Goal: Information Seeking & Learning: Learn about a topic

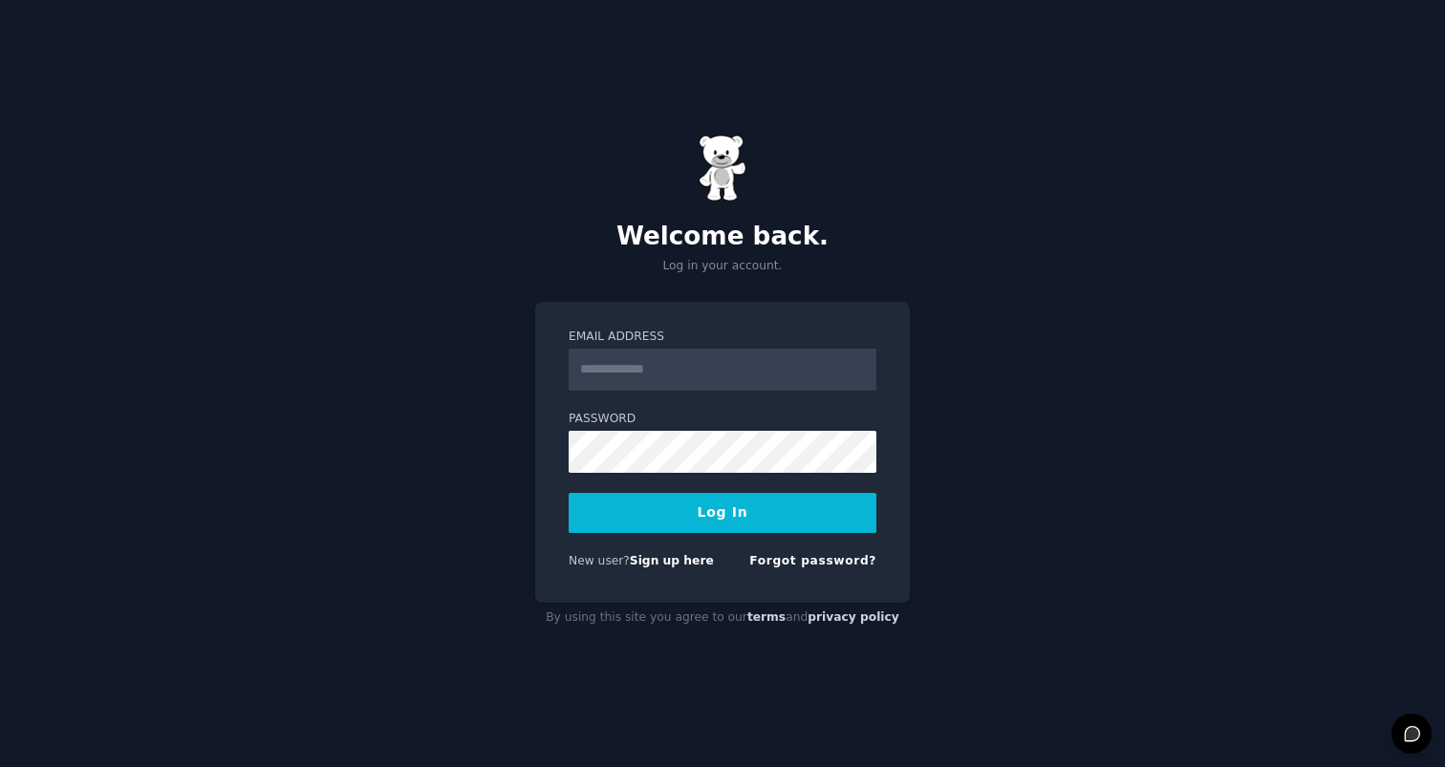
click at [697, 376] on input "Email Address" at bounding box center [723, 370] width 308 height 42
click at [513, 343] on div "Welcome back. Log in your account. Email Address Password Log In New user? Sign…" at bounding box center [722, 383] width 1445 height 767
click at [670, 557] on link "Sign up here" at bounding box center [672, 560] width 84 height 13
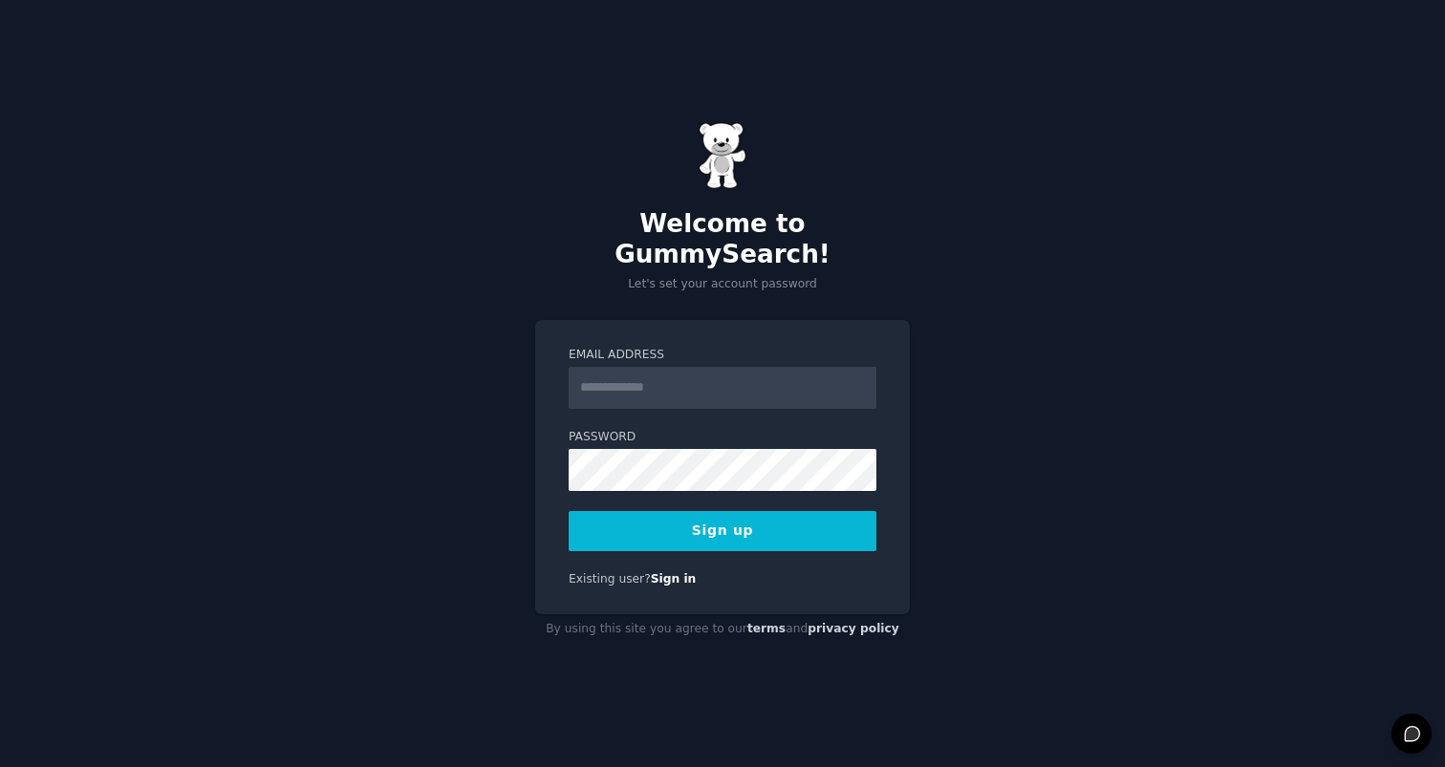
click at [668, 367] on input "Email Address" at bounding box center [723, 388] width 308 height 42
type input "**********"
click at [717, 518] on button "Sign up" at bounding box center [723, 531] width 308 height 40
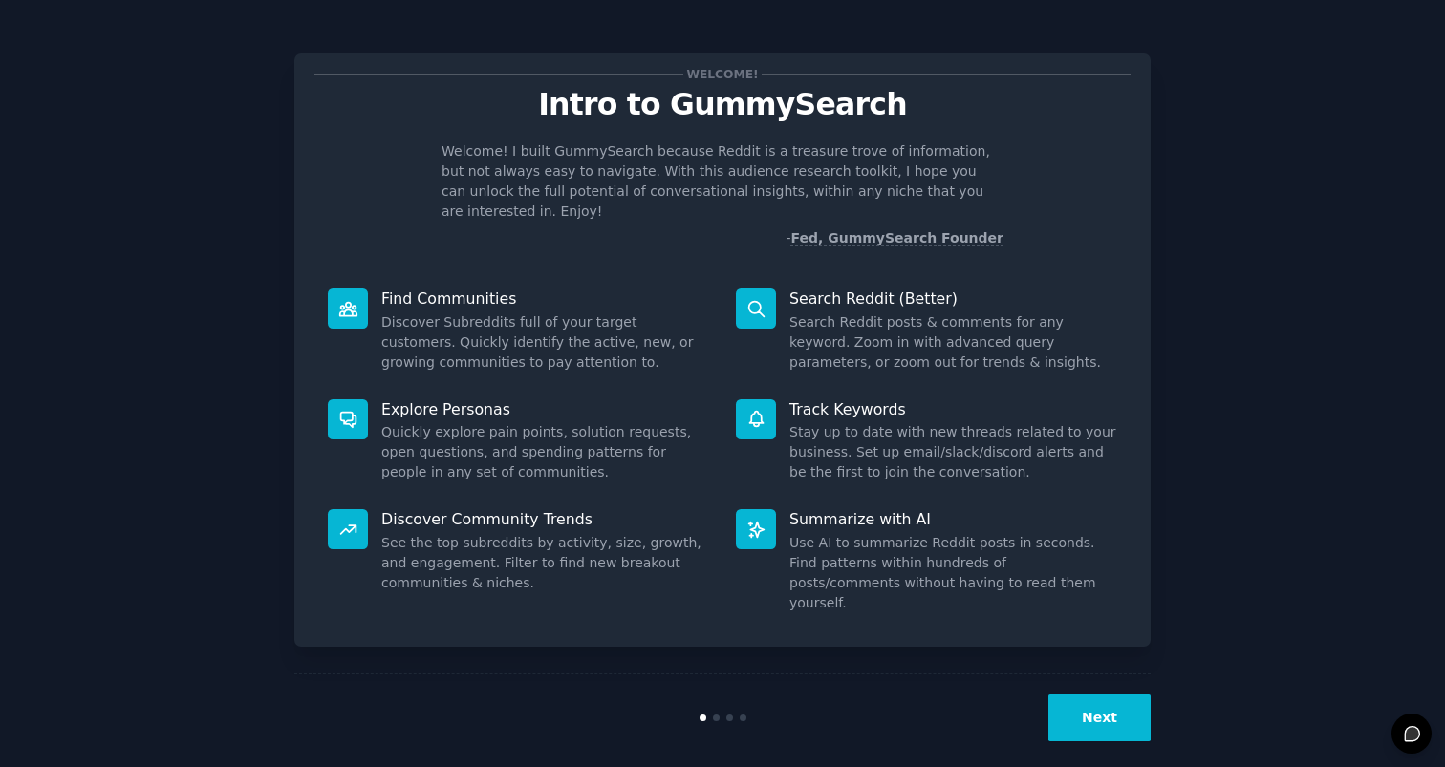
click at [1089, 698] on button "Next" at bounding box center [1099, 718] width 102 height 47
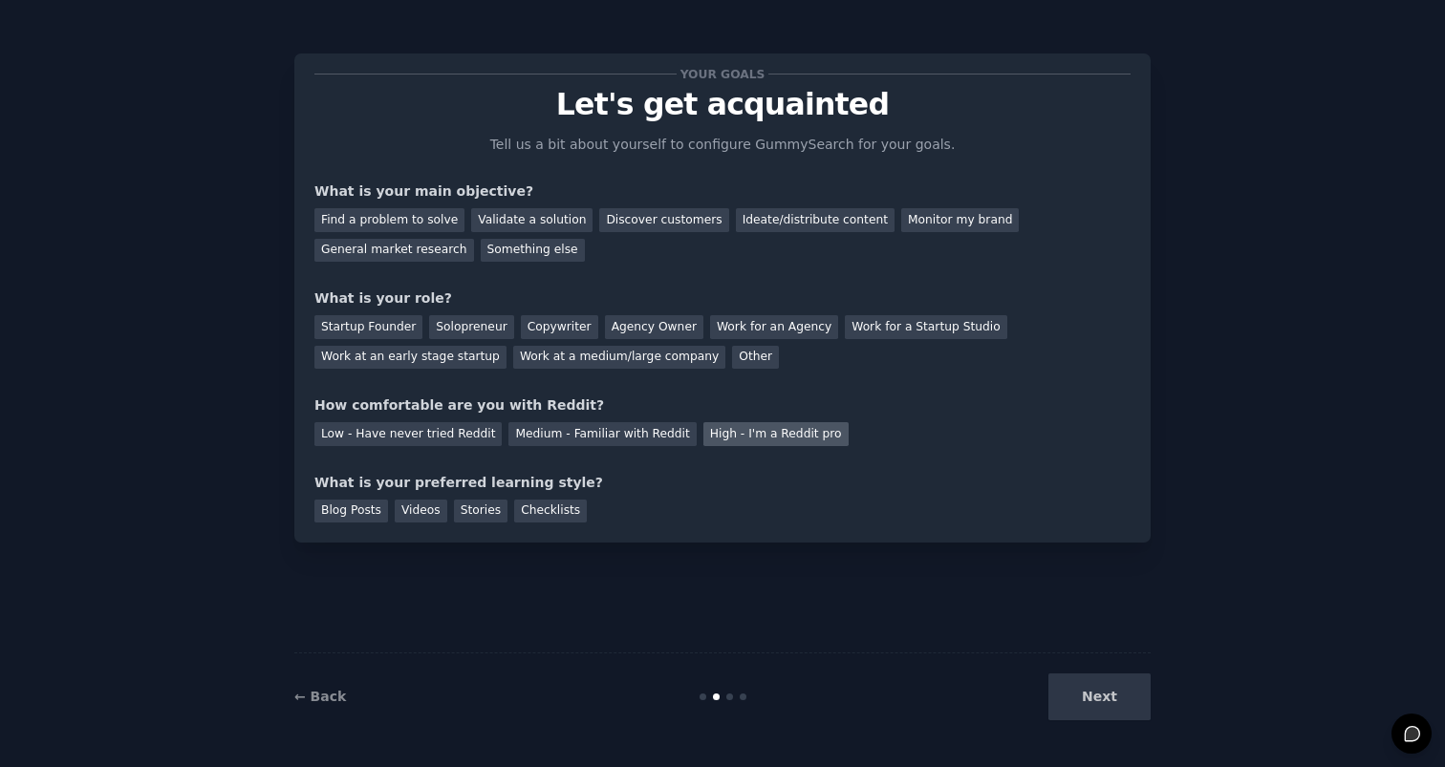
click at [738, 437] on div "High - I'm a Reddit pro" at bounding box center [775, 434] width 145 height 24
click at [634, 429] on div "Medium - Familiar with Reddit" at bounding box center [601, 434] width 187 height 24
click at [1107, 703] on div "Next" at bounding box center [1008, 697] width 286 height 47
click at [1101, 694] on div "Next" at bounding box center [1008, 697] width 286 height 47
click at [433, 222] on div "Find a problem to solve" at bounding box center [389, 220] width 150 height 24
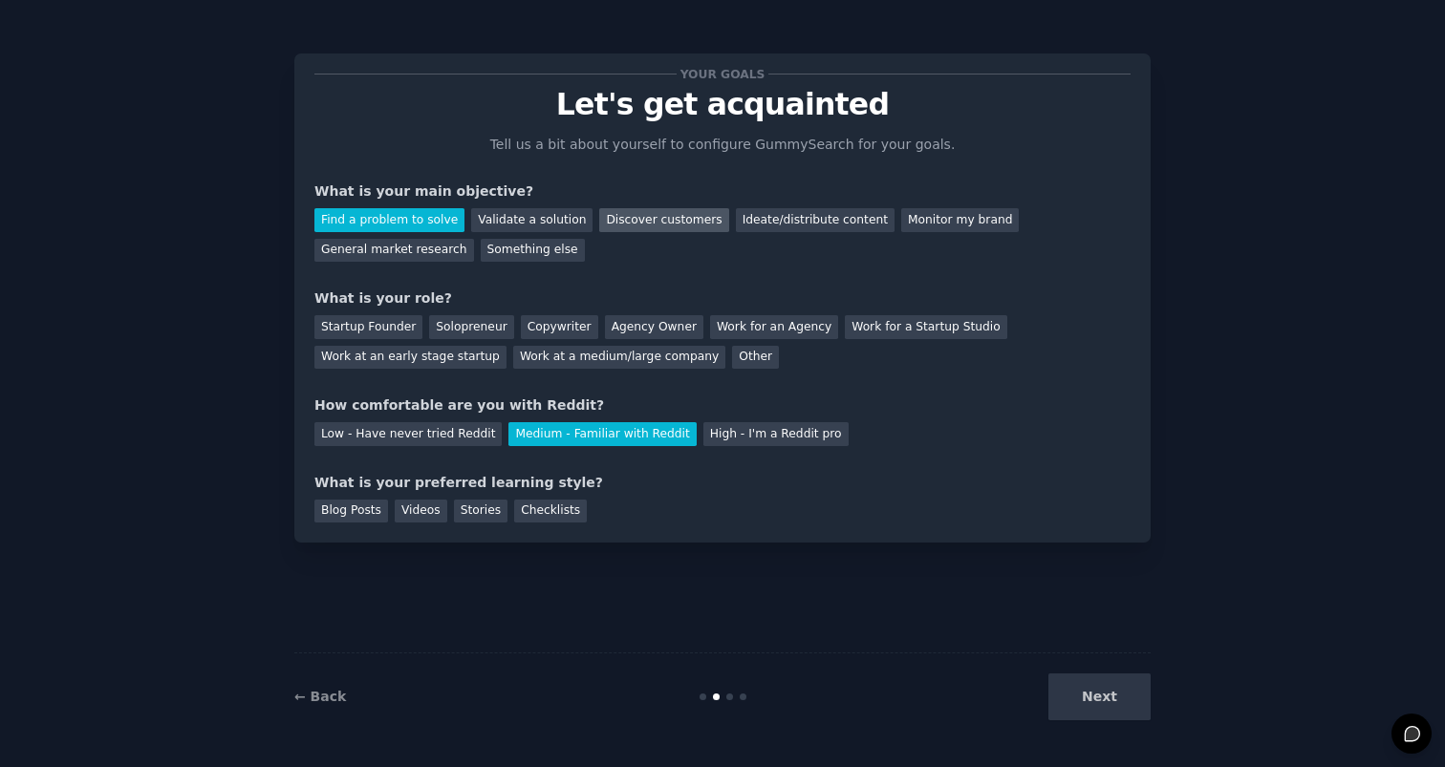
click at [641, 216] on div "Discover customers" at bounding box center [663, 220] width 129 height 24
click at [389, 221] on div "Find a problem to solve" at bounding box center [389, 220] width 150 height 24
click at [457, 322] on div "Solopreneur" at bounding box center [471, 327] width 84 height 24
click at [610, 358] on div "Work at a medium/large company" at bounding box center [619, 358] width 212 height 24
click at [475, 328] on div "Solopreneur" at bounding box center [471, 327] width 84 height 24
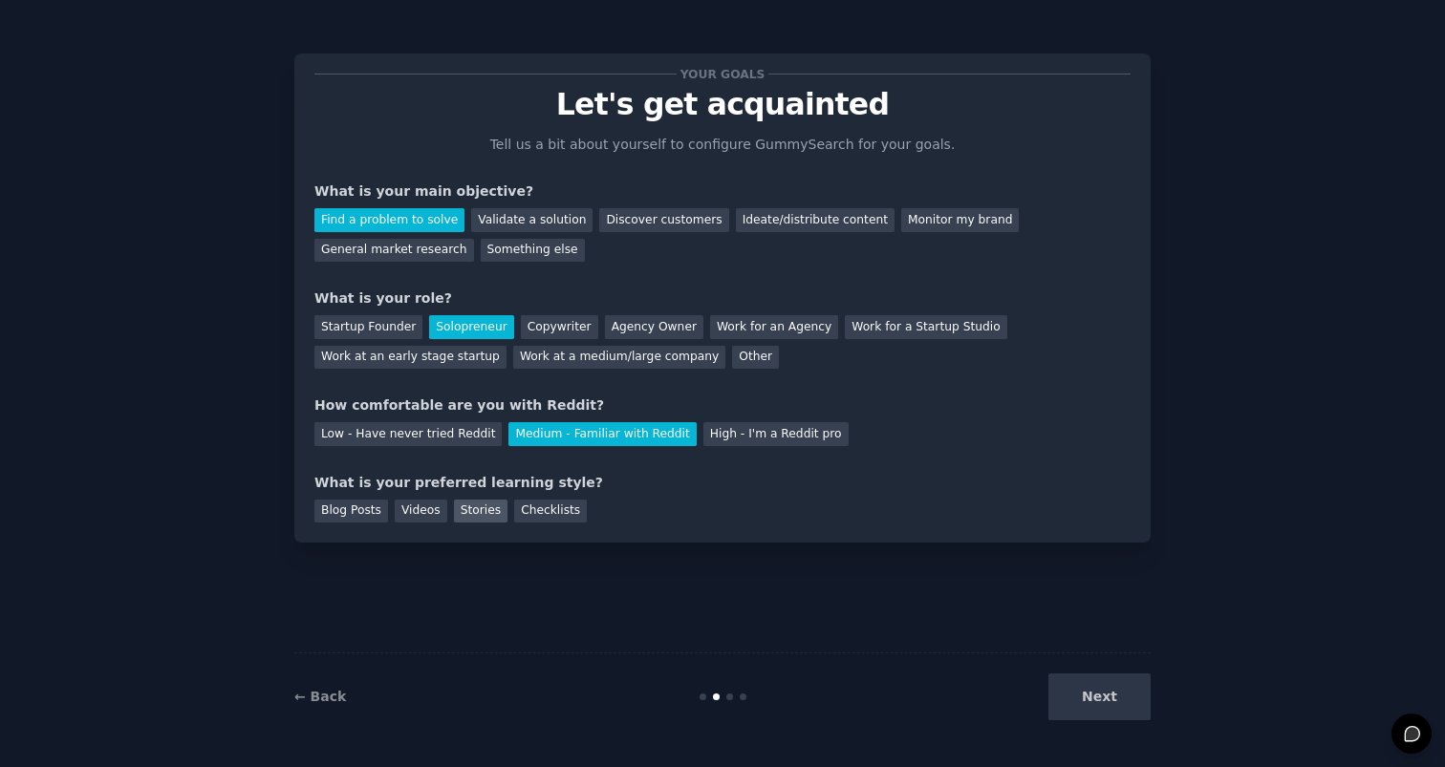
click at [469, 513] on div "Stories" at bounding box center [481, 512] width 54 height 24
click at [1087, 697] on button "Next" at bounding box center [1099, 697] width 102 height 47
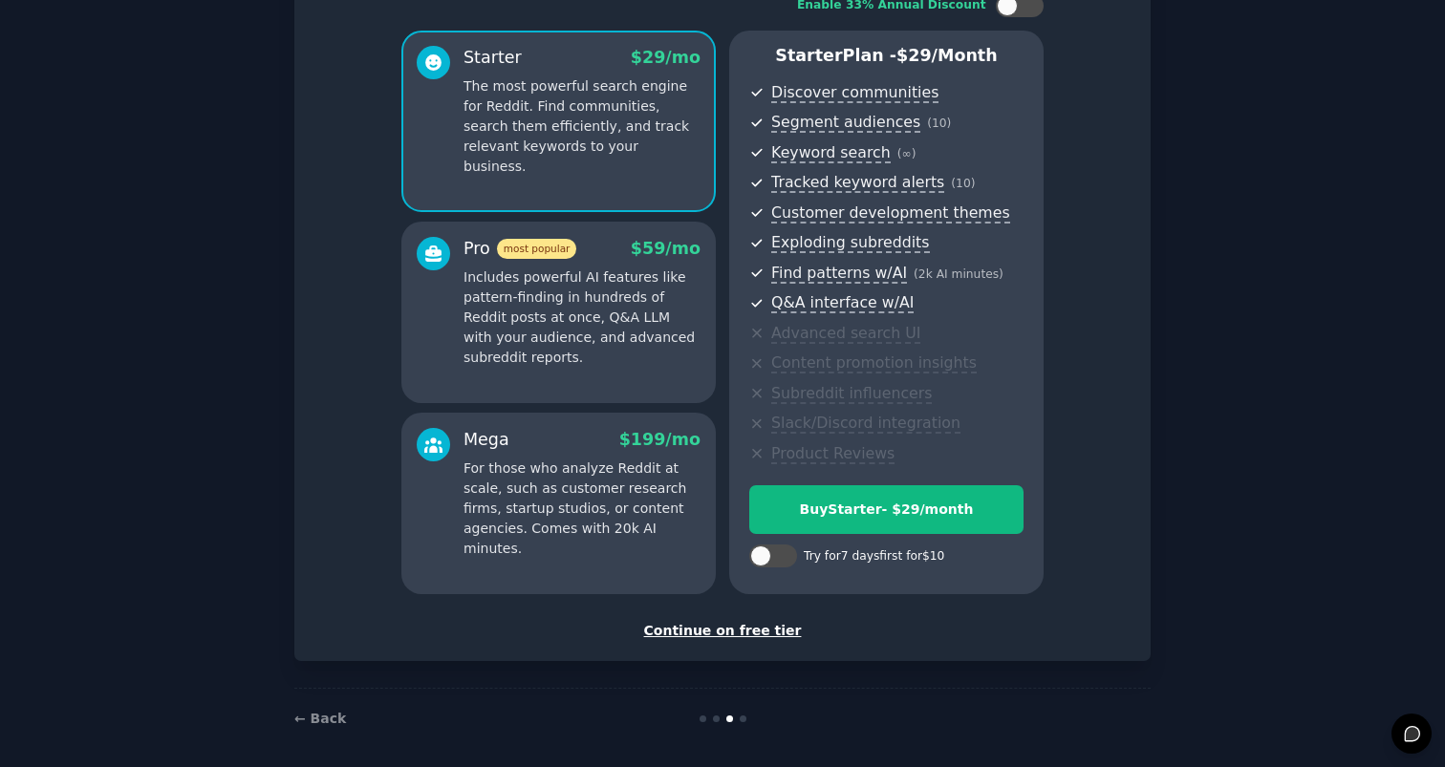
scroll to position [134, 0]
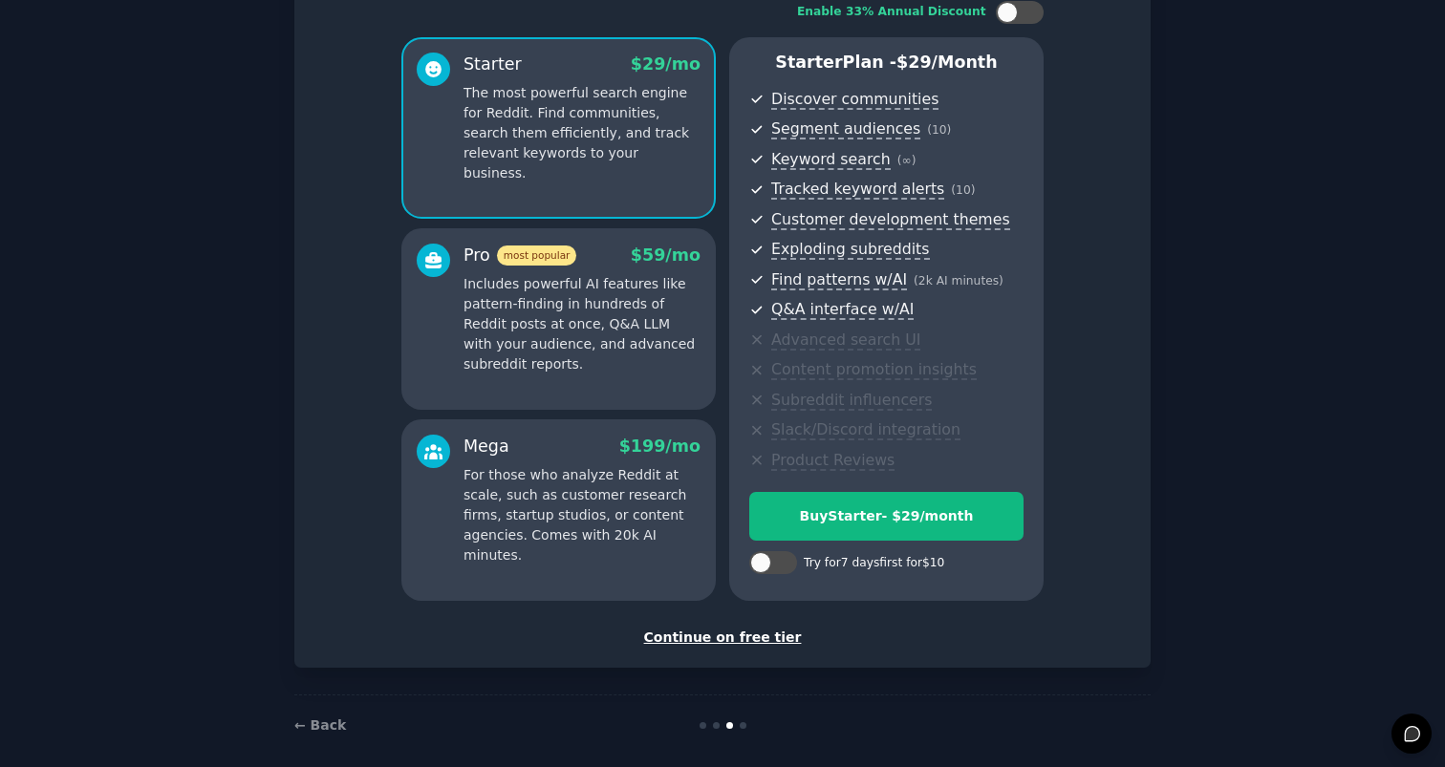
click at [722, 638] on div "Continue on free tier" at bounding box center [722, 638] width 816 height 20
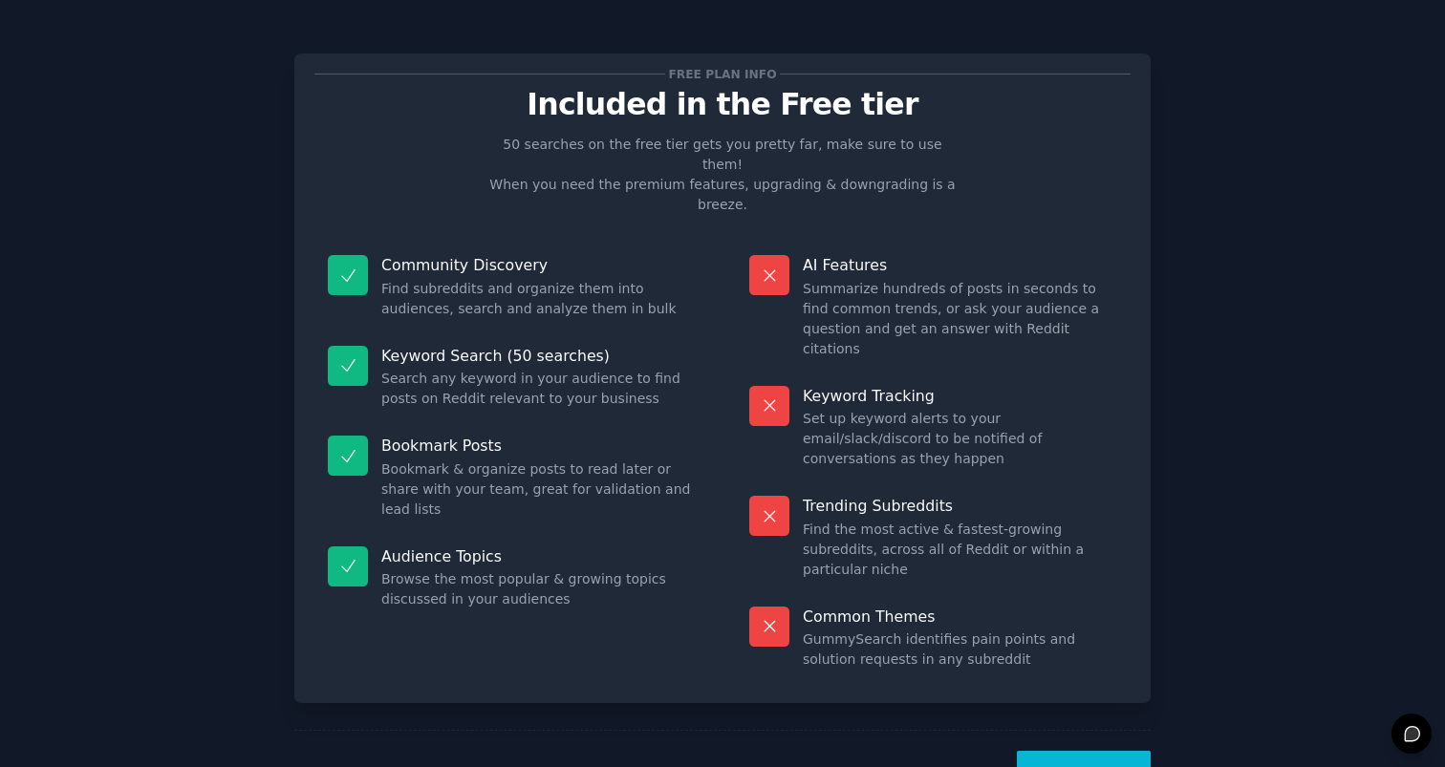
click at [1101, 751] on button "Let's Go!" at bounding box center [1084, 774] width 134 height 47
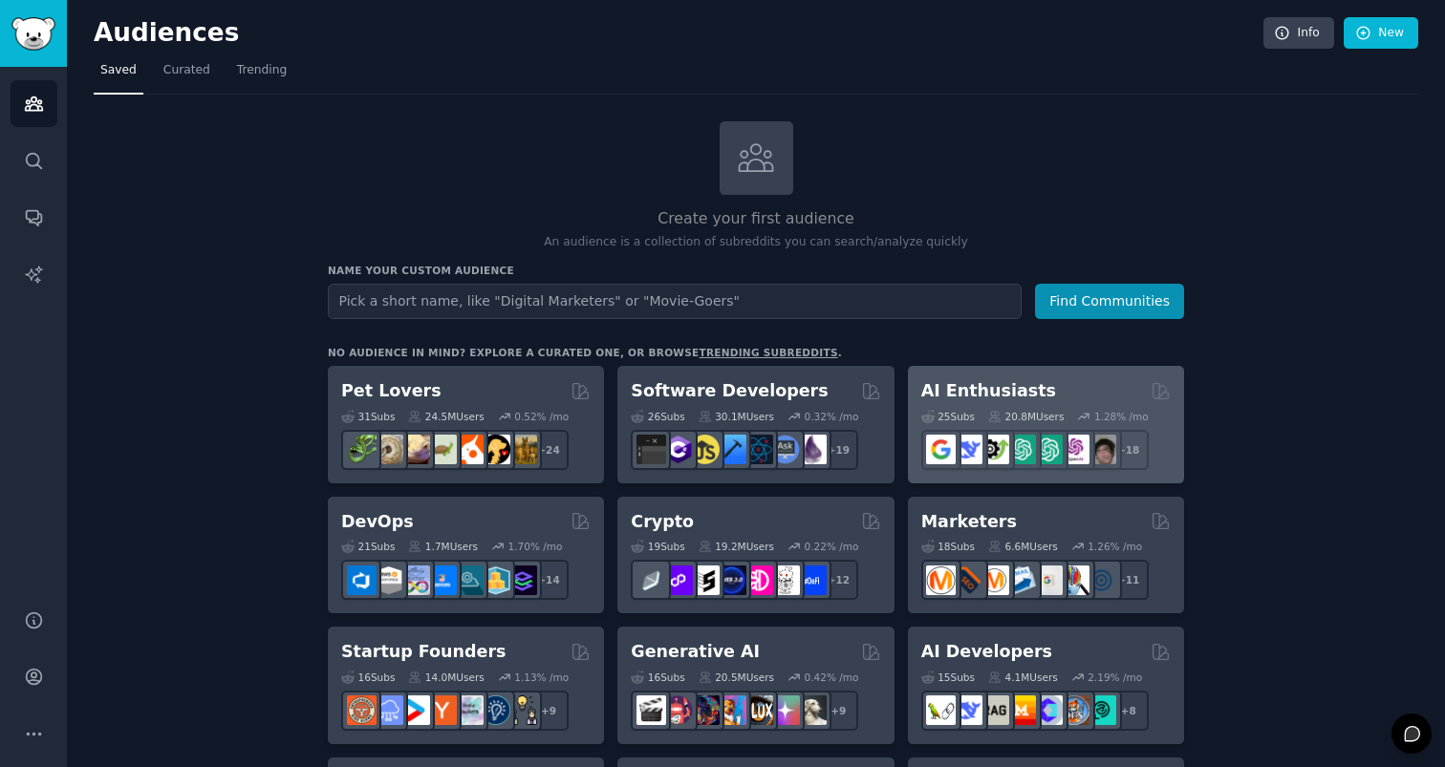
click at [966, 391] on h2 "AI Enthusiasts" at bounding box center [988, 391] width 135 height 24
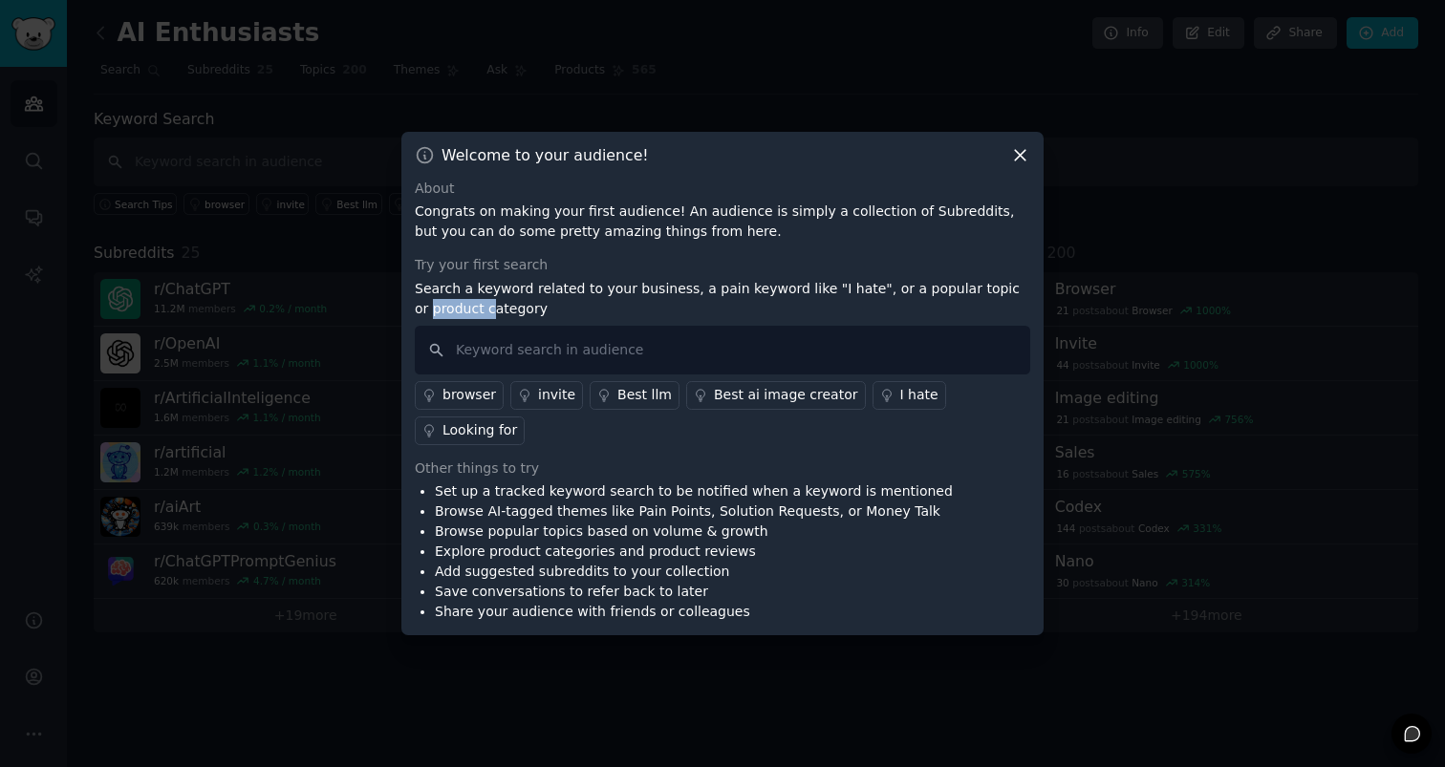
drag, startPoint x: 410, startPoint y: 299, endPoint x: 471, endPoint y: 319, distance: 64.4
click at [472, 319] on div "Welcome to your audience! About Congrats on making your first audience! An audi…" at bounding box center [722, 384] width 642 height 505
click at [497, 508] on li "Browse AI-tagged themes like Pain Points, Solution Requests, or Money Talk" at bounding box center [694, 512] width 518 height 20
click at [627, 391] on div "Best llm" at bounding box center [644, 395] width 54 height 20
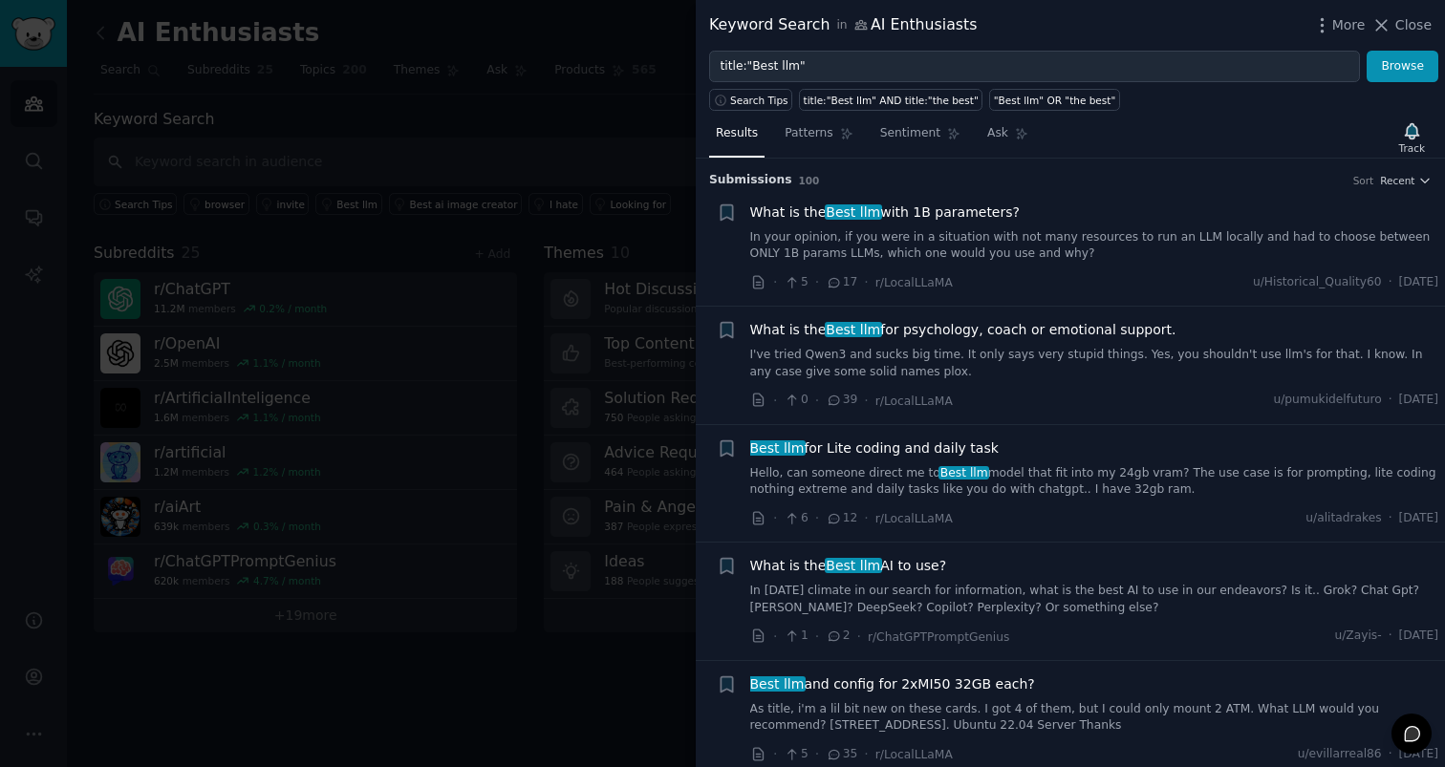
click at [638, 339] on div at bounding box center [722, 383] width 1445 height 767
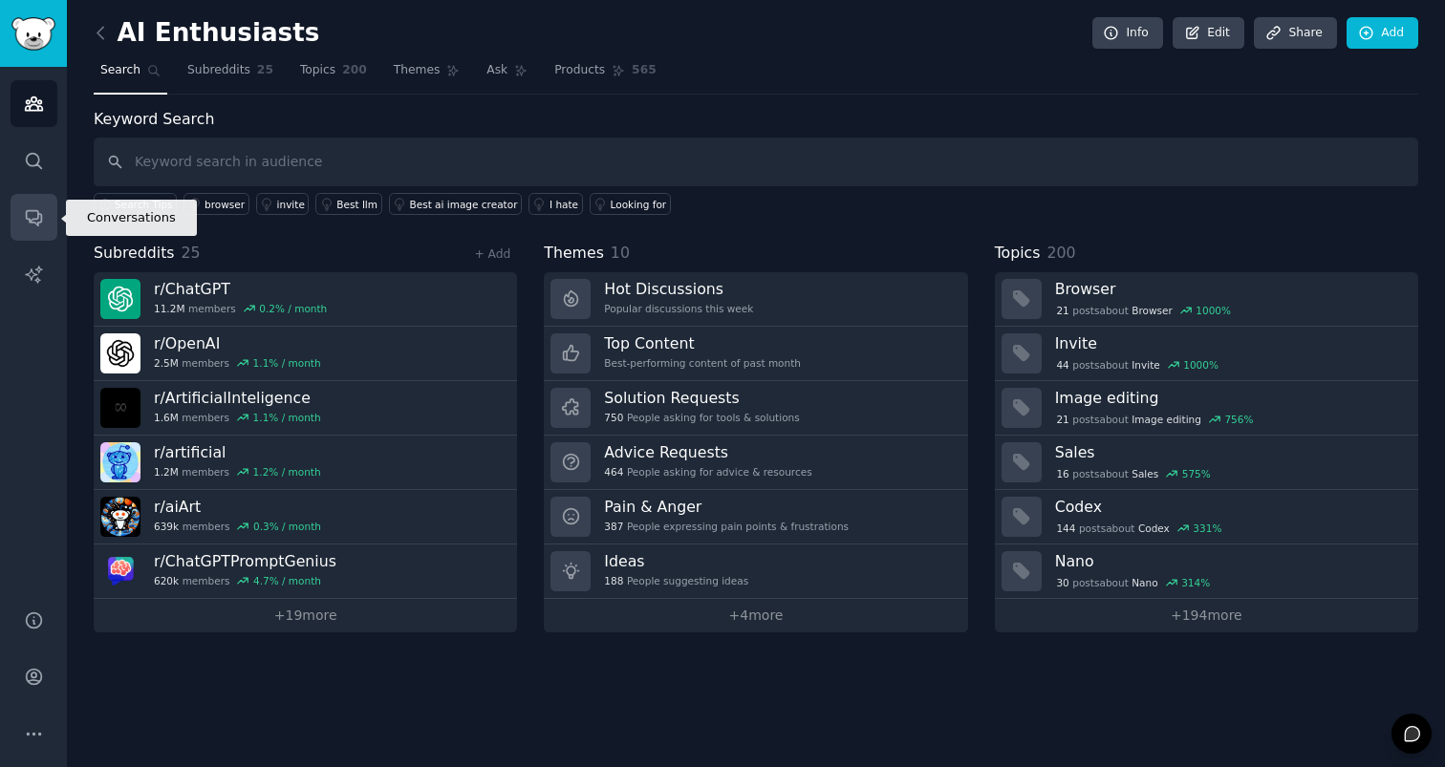
click at [33, 212] on icon "Sidebar" at bounding box center [34, 217] width 20 height 20
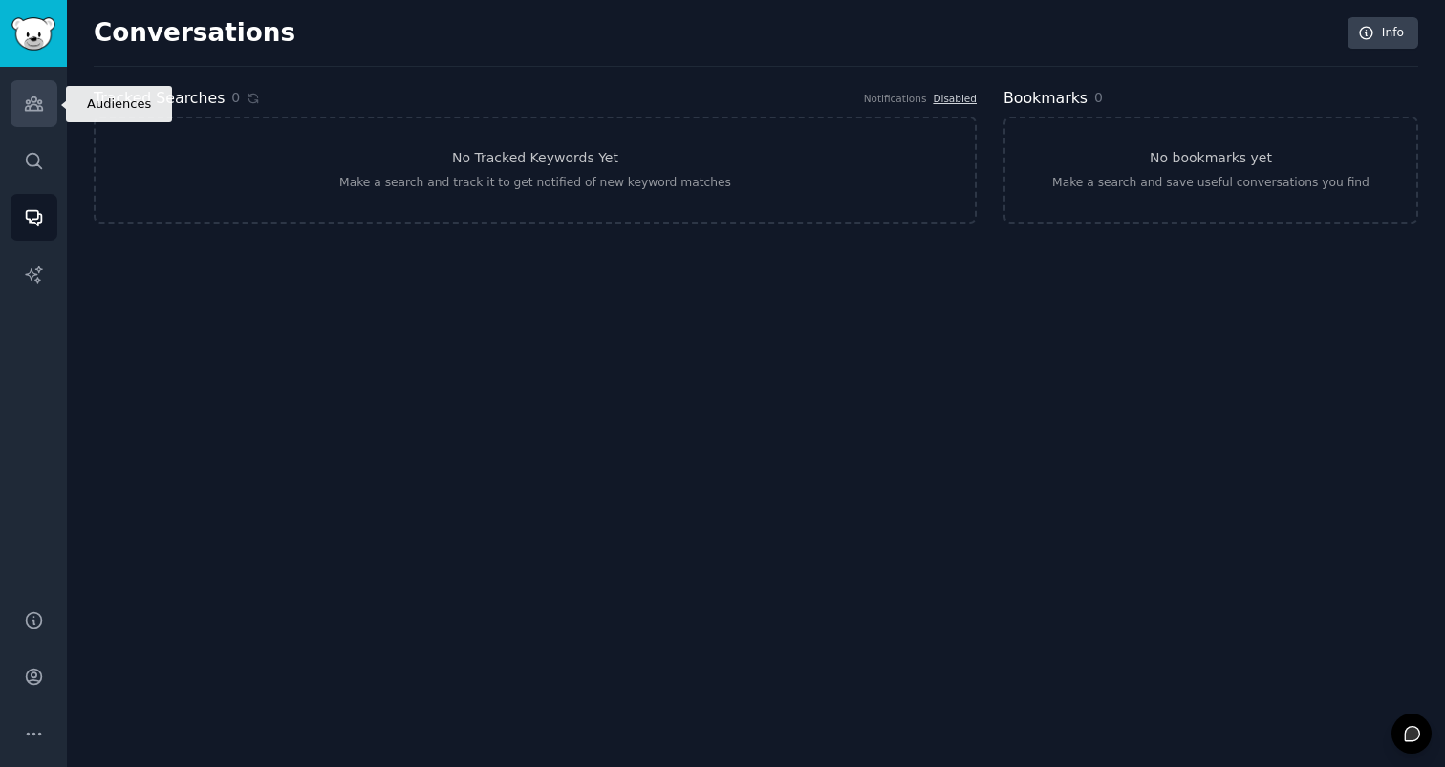
click at [32, 94] on icon "Sidebar" at bounding box center [34, 104] width 20 height 20
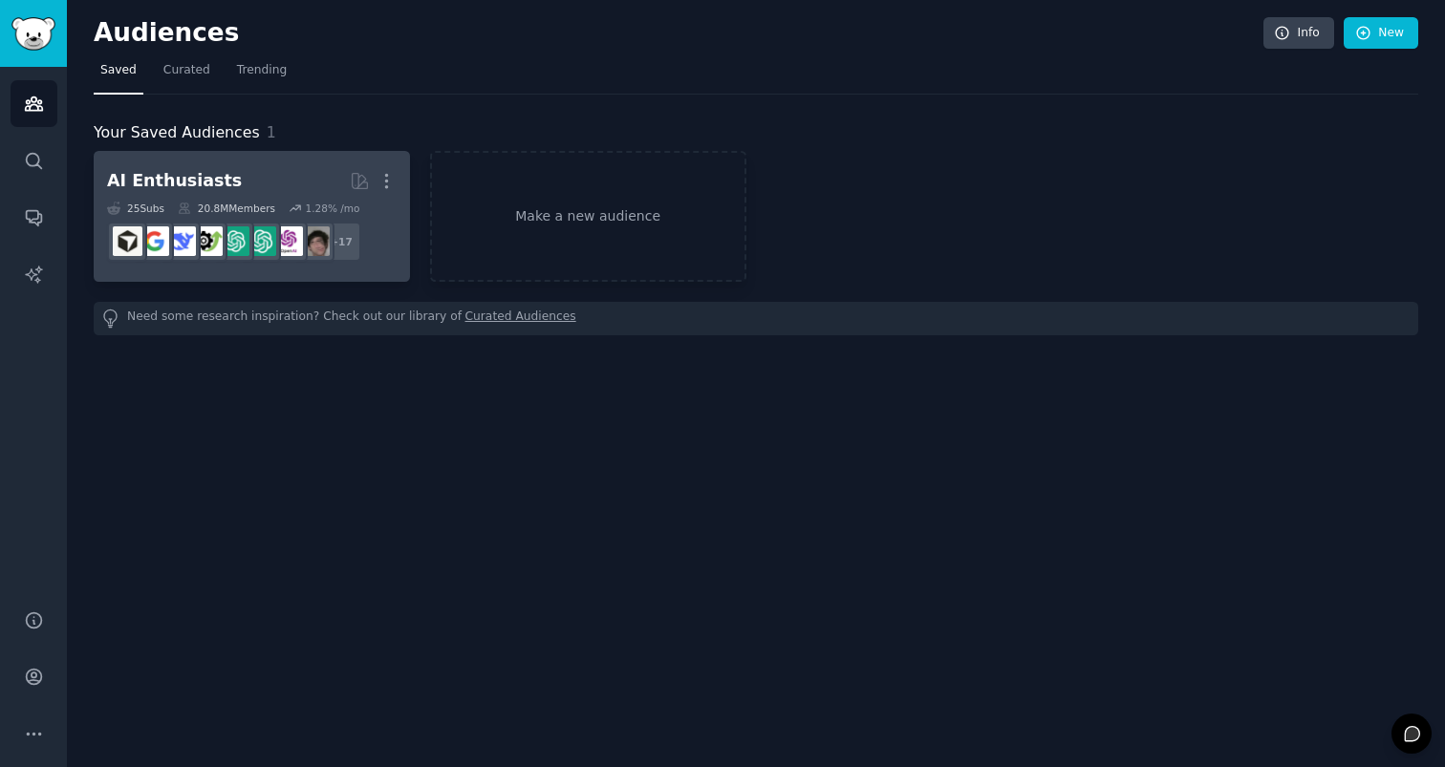
click at [227, 184] on h2 "AI Enthusiasts More" at bounding box center [252, 180] width 290 height 33
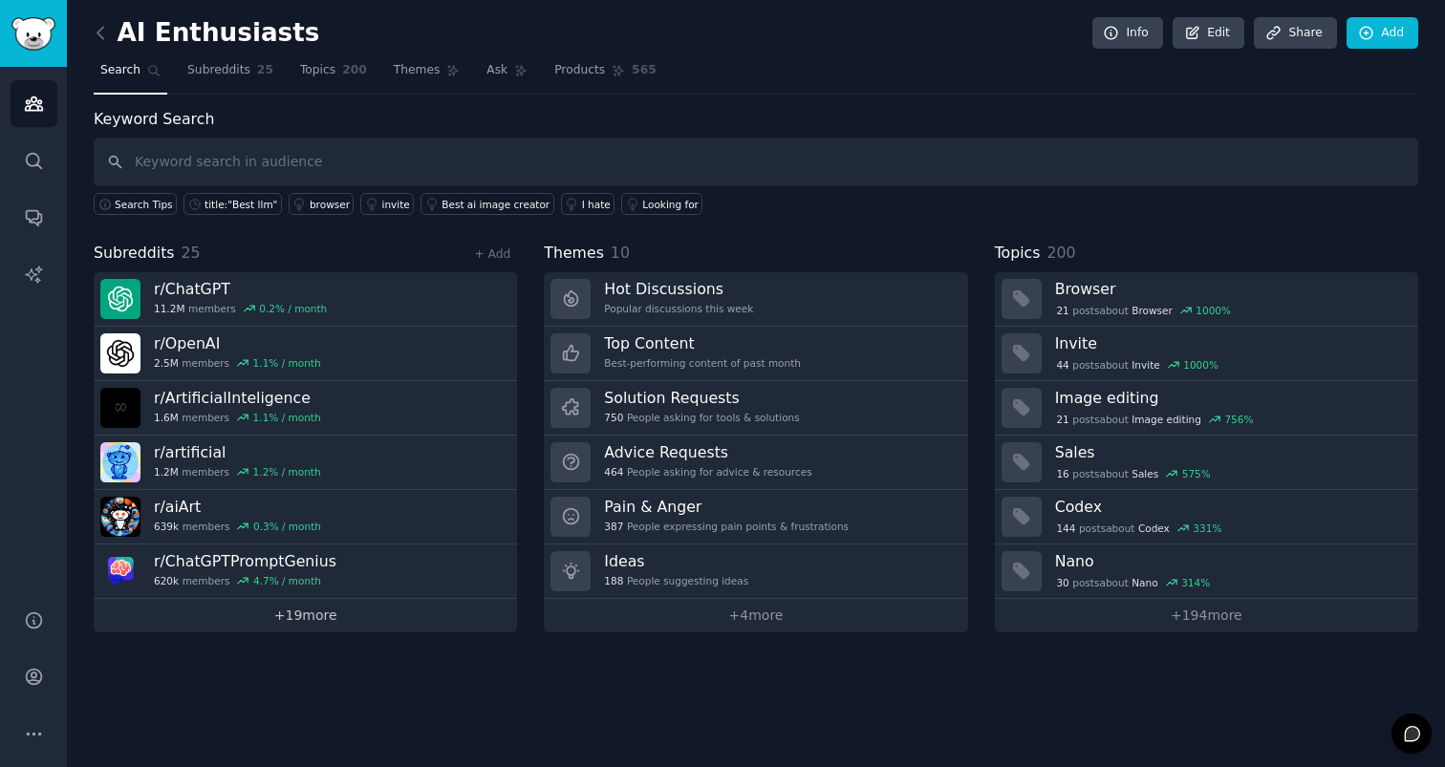
click at [311, 612] on link "+ 19 more" at bounding box center [305, 615] width 423 height 33
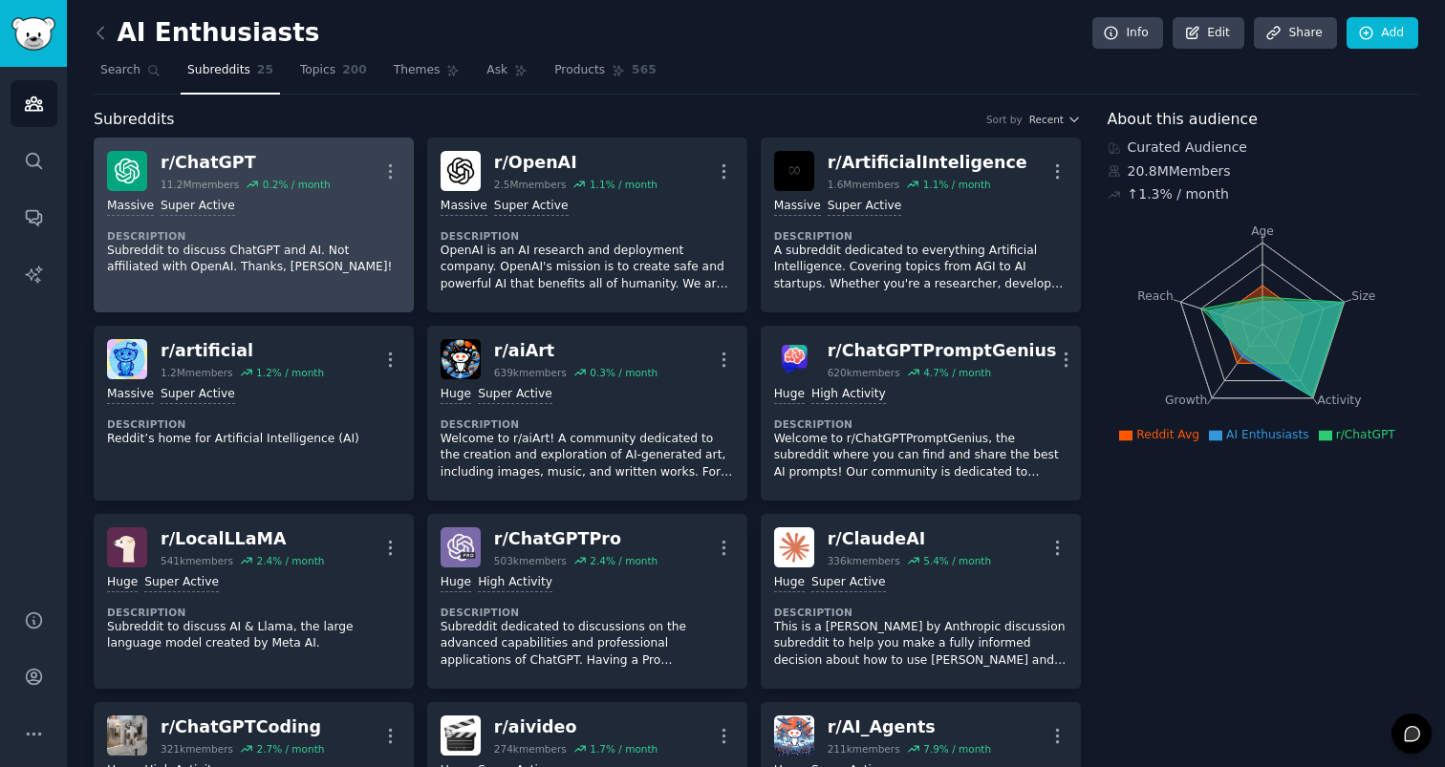
click at [252, 229] on dt "Description" at bounding box center [253, 235] width 293 height 13
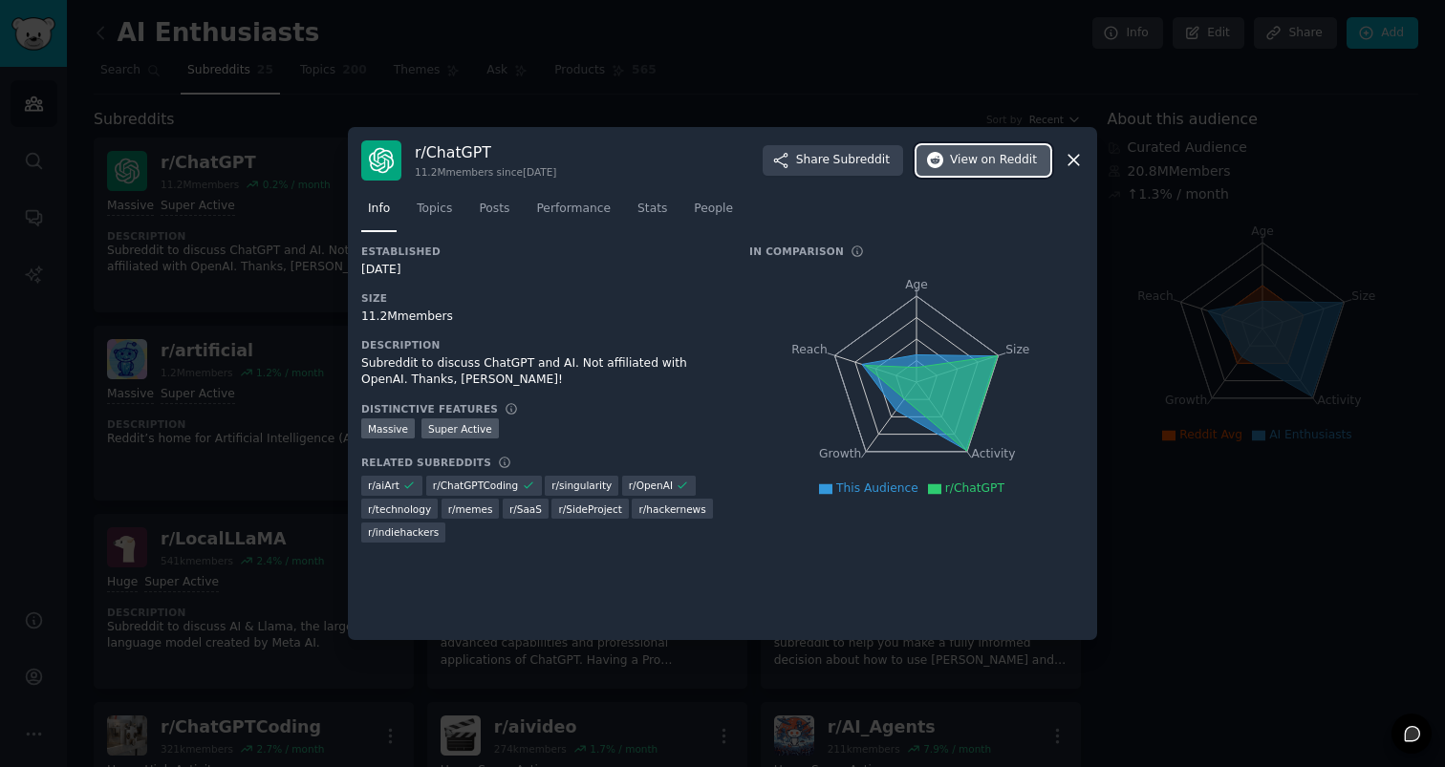
click at [963, 165] on span "View on Reddit" at bounding box center [993, 160] width 87 height 17
